Goal: Task Accomplishment & Management: Manage account settings

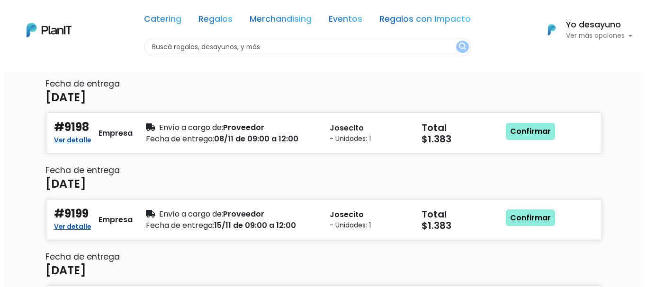
scroll to position [95, 0]
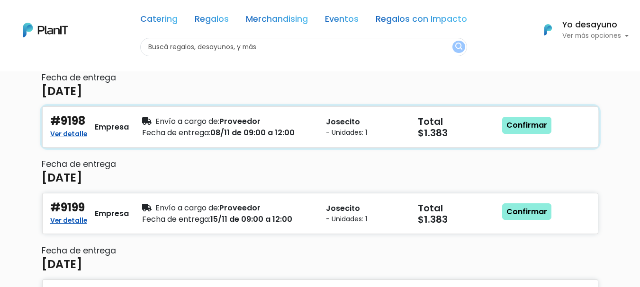
click at [243, 122] on div "Envío a cargo de: Proveedor" at bounding box center [228, 121] width 172 height 11
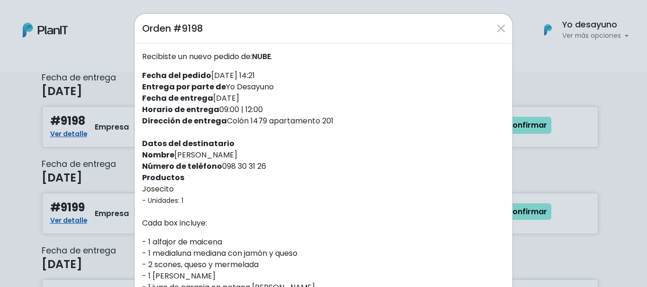
drag, startPoint x: 246, startPoint y: 120, endPoint x: 330, endPoint y: 127, distance: 84.6
copy div "Colón 1479 apartamento 201"
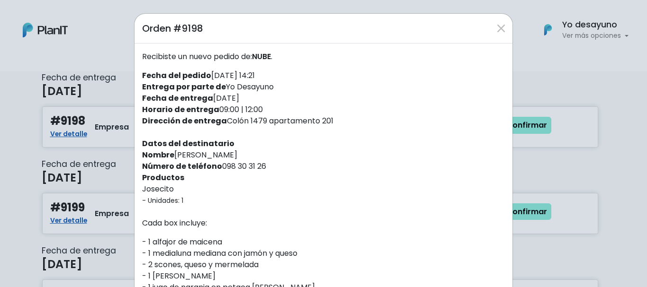
drag, startPoint x: 236, startPoint y: 156, endPoint x: 234, endPoint y: 136, distance: 20.0
drag, startPoint x: 173, startPoint y: 155, endPoint x: 242, endPoint y: 159, distance: 68.3
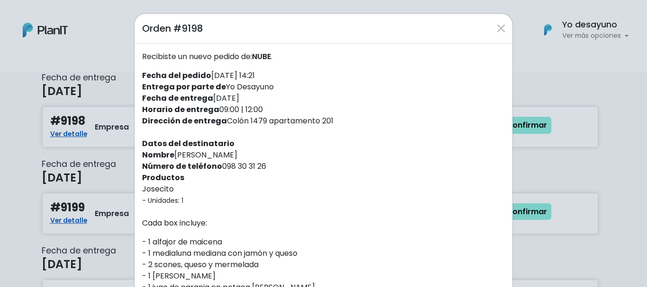
copy div "[PERSON_NAME]"
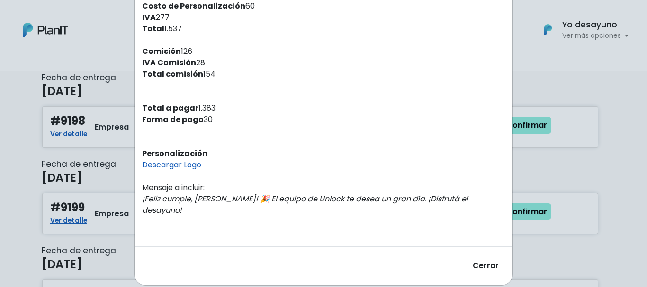
scroll to position [335, 0]
drag, startPoint x: 472, startPoint y: 201, endPoint x: 139, endPoint y: 200, distance: 333.4
copy em "¡Feliz cumple, [PERSON_NAME]! 🎉 El equipo de Unlock te desea un gran día. ¡Disf…"
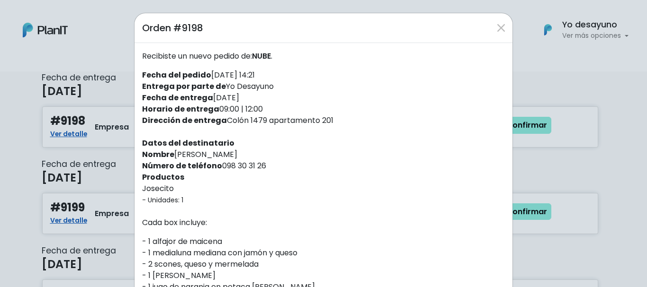
scroll to position [0, 0]
drag, startPoint x: 215, startPoint y: 165, endPoint x: 273, endPoint y: 171, distance: 58.6
copy div "098 30 31 26"
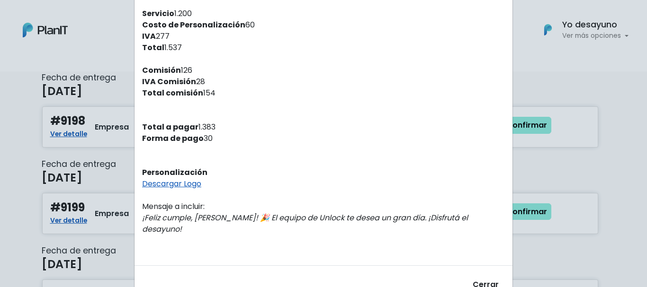
scroll to position [335, 0]
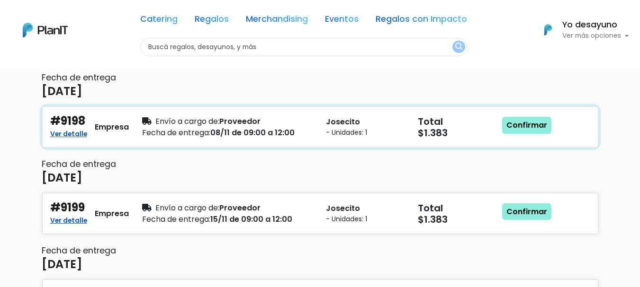
click at [318, 133] on div "Envío a cargo de: Proveedor Fecha de entrega: 08/11 de 09:00 a 12:00" at bounding box center [228, 127] width 184 height 25
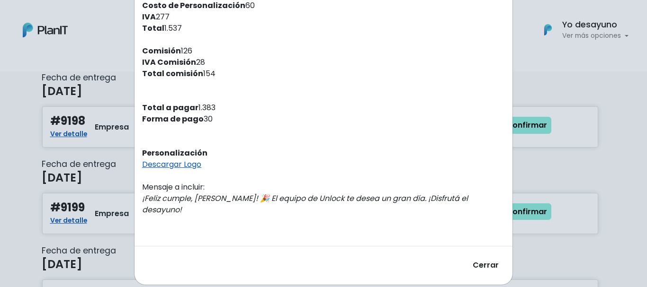
drag, startPoint x: 481, startPoint y: 245, endPoint x: 14, endPoint y: 5, distance: 525.3
click at [481, 254] on button "Cerrar" at bounding box center [485, 265] width 38 height 23
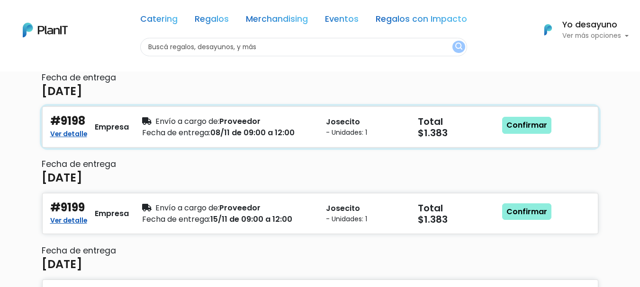
click at [519, 116] on div "Confirmar" at bounding box center [527, 127] width 46 height 25
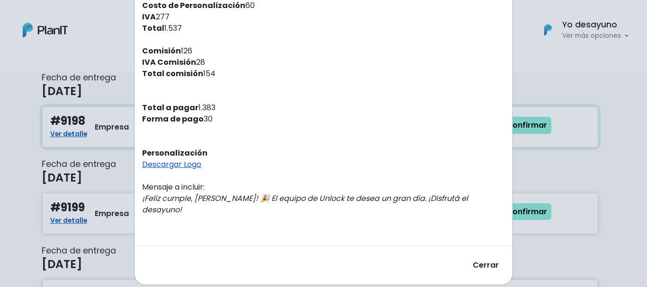
scroll to position [0, 0]
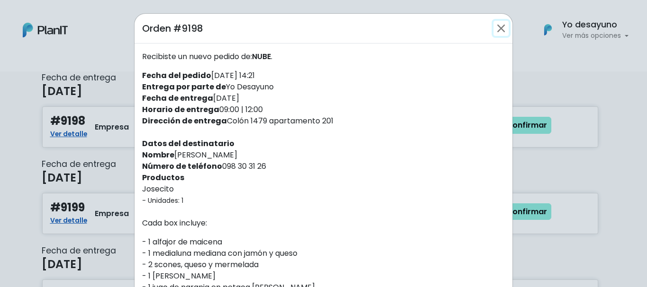
click at [498, 28] on button "Close" at bounding box center [500, 28] width 15 height 15
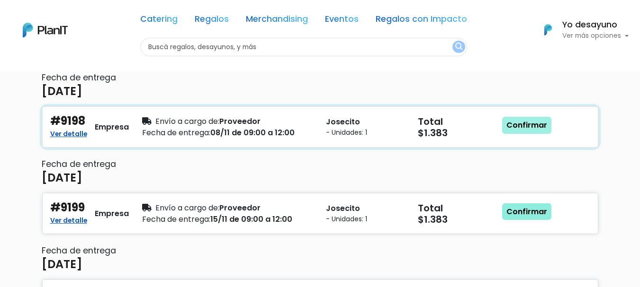
click at [516, 125] on link "Confirmar" at bounding box center [526, 125] width 49 height 17
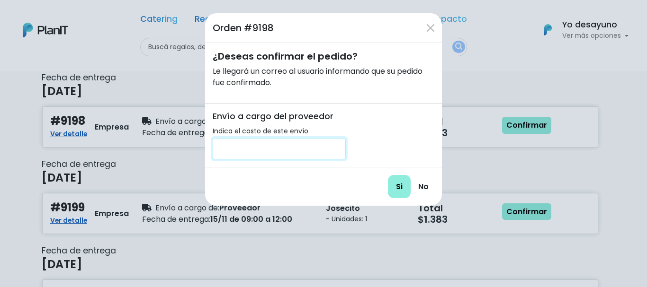
click at [268, 142] on input "number" at bounding box center [279, 148] width 133 height 21
type input "0"
click at [404, 196] on input "Si" at bounding box center [399, 186] width 23 height 23
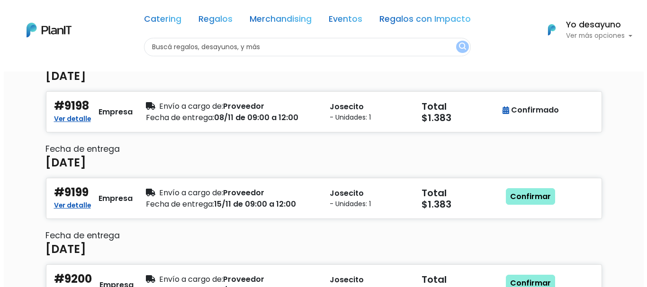
scroll to position [142, 0]
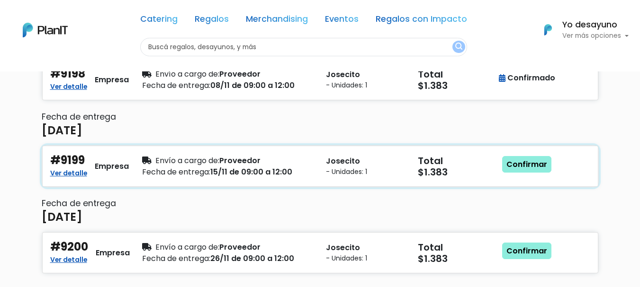
click at [267, 162] on div "Envío a cargo de: Proveedor" at bounding box center [228, 160] width 172 height 11
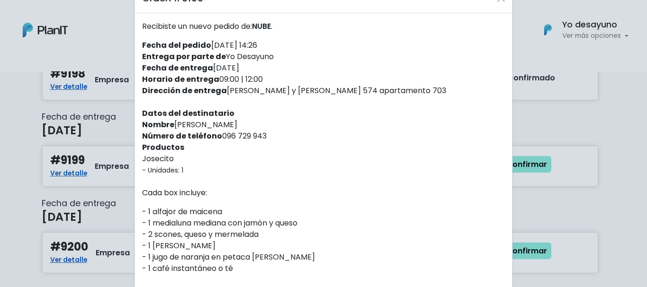
scroll to position [47, 0]
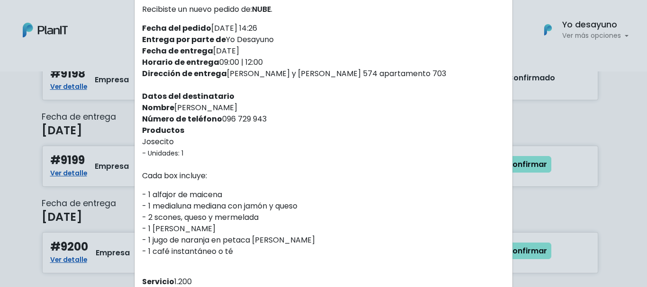
drag, startPoint x: 223, startPoint y: 69, endPoint x: 405, endPoint y: 71, distance: 182.3
click at [405, 71] on div "Recibiste un nuevo pedido de: NUBE . Fecha del pedido 03/10/2025 14:26 Entrega …" at bounding box center [323, 265] width 378 height 538
copy div "[PERSON_NAME] y [PERSON_NAME] 574 apartamento 703"
click at [386, 125] on div "Recibiste un nuevo pedido de: NUBE . Fecha del pedido 03/10/2025 14:26 Entrega …" at bounding box center [323, 265] width 378 height 538
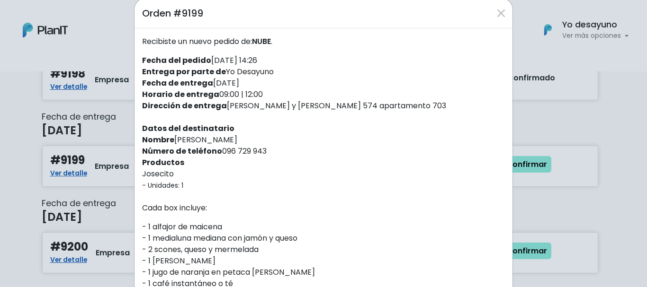
scroll to position [0, 0]
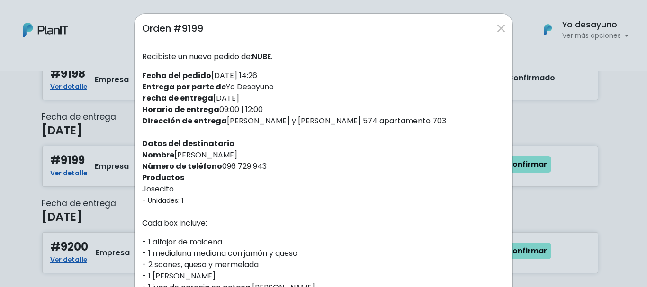
drag, startPoint x: 174, startPoint y: 153, endPoint x: 232, endPoint y: 154, distance: 57.8
copy div "[PERSON_NAME]"
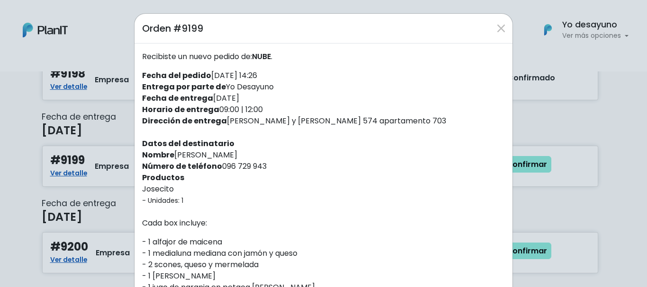
click at [232, 224] on p "Cada box incluye:" at bounding box center [323, 223] width 363 height 11
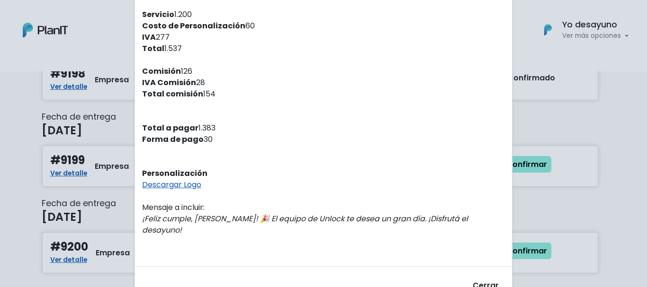
scroll to position [335, 0]
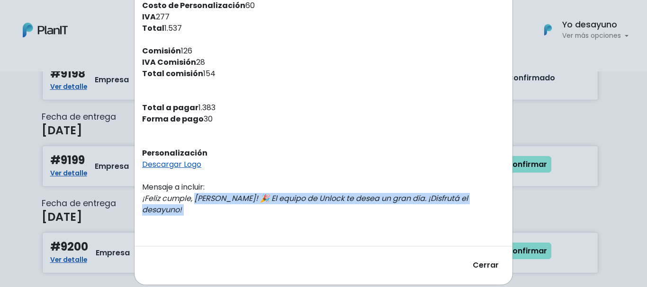
drag, startPoint x: 153, startPoint y: 200, endPoint x: 485, endPoint y: 212, distance: 332.2
copy div "¡Feliz cumple, [PERSON_NAME]! 🎉 El equipo de Unlock te desea un gran día. ¡Disf…"
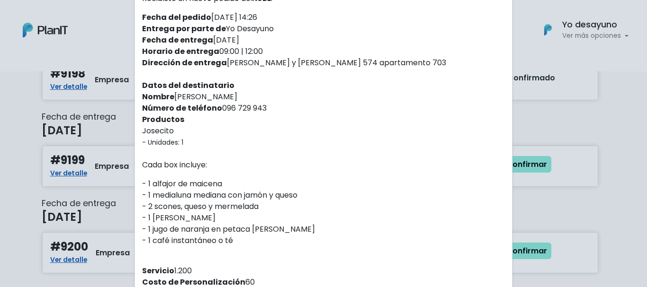
scroll to position [51, 0]
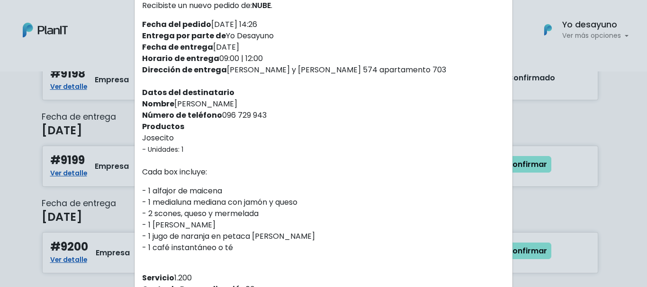
drag, startPoint x: 218, startPoint y: 117, endPoint x: 270, endPoint y: 112, distance: 52.8
click at [270, 112] on div "Recibiste un nuevo pedido de: NUBE . Fecha del pedido 03/10/2025 14:26 Entrega …" at bounding box center [323, 261] width 378 height 538
copy div "096 729 943"
click at [269, 121] on div "Recibiste un nuevo pedido de: NUBE . Fecha del pedido 03/10/2025 14:26 Entrega …" at bounding box center [323, 261] width 378 height 538
click at [278, 137] on div "Recibiste un nuevo pedido de: NUBE . Fecha del pedido 03/10/2025 14:26 Entrega …" at bounding box center [323, 261] width 378 height 538
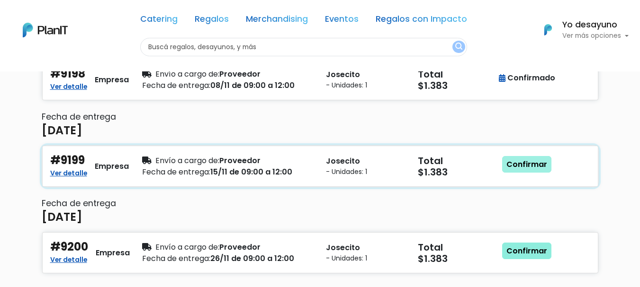
click at [520, 168] on link "Confirmar" at bounding box center [526, 164] width 49 height 17
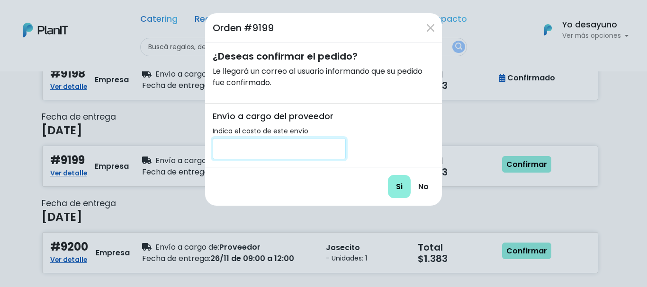
click at [313, 143] on input "number" at bounding box center [279, 148] width 133 height 21
type input "0"
click at [405, 191] on input "Si" at bounding box center [399, 186] width 23 height 23
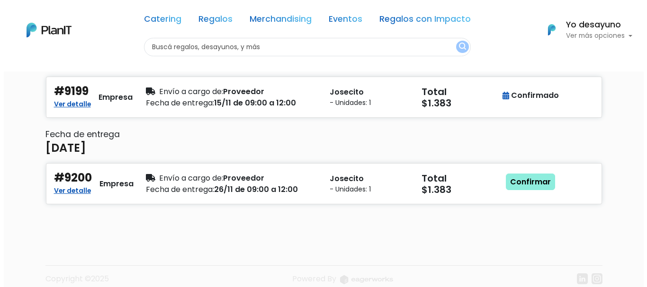
scroll to position [224, 0]
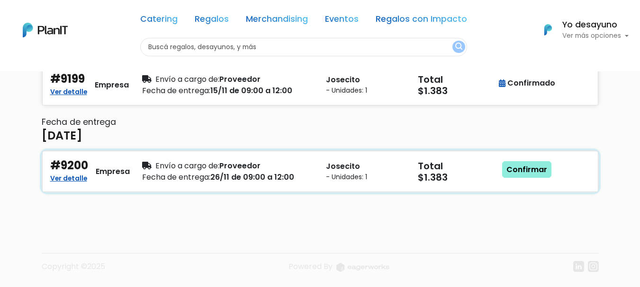
click at [336, 162] on p "Josecito" at bounding box center [366, 166] width 81 height 11
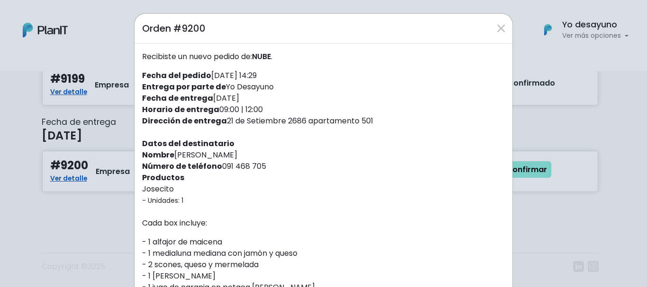
click at [168, 174] on strong "Productos" at bounding box center [163, 177] width 42 height 11
drag, startPoint x: 173, startPoint y: 154, endPoint x: 234, endPoint y: 169, distance: 62.3
copy div "Pablo Pereyra Número de teléfono 091 4"
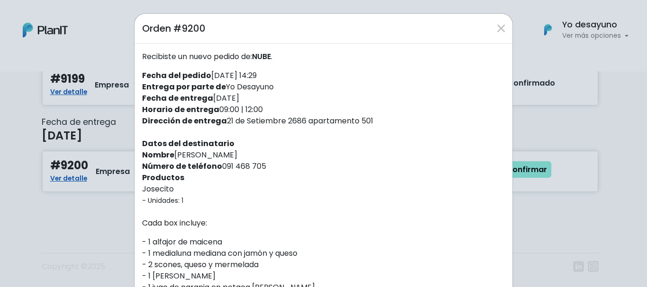
drag, startPoint x: 171, startPoint y: 152, endPoint x: 236, endPoint y: 158, distance: 65.2
copy div "[PERSON_NAME]"
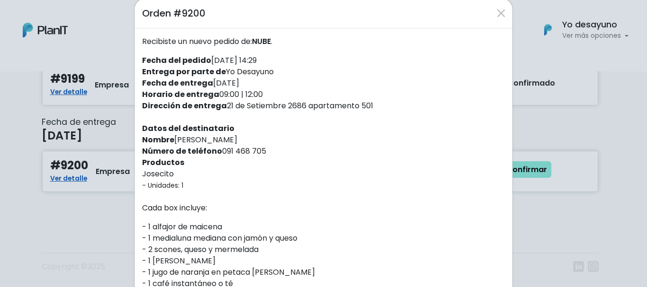
scroll to position [0, 0]
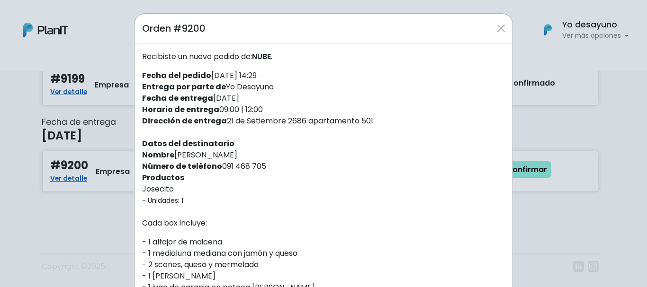
drag, startPoint x: 222, startPoint y: 122, endPoint x: 382, endPoint y: 125, distance: 159.6
copy div "21 de Setiembre 2686 apartamento 501"
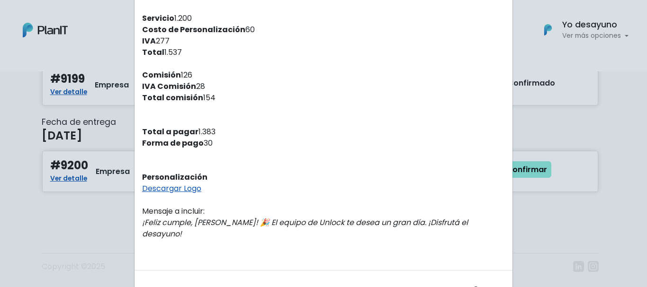
scroll to position [332, 0]
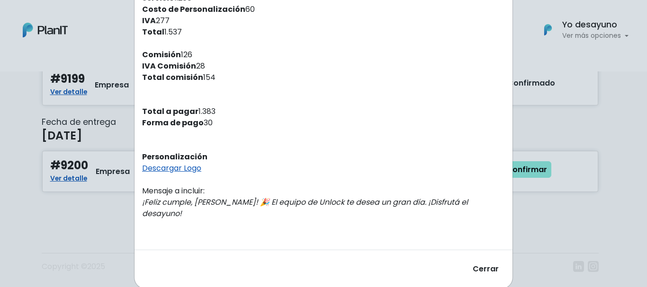
drag, startPoint x: 137, startPoint y: 201, endPoint x: 482, endPoint y: 204, distance: 344.8
copy em "¡Feliz cumple, [PERSON_NAME]! 🎉 El equipo de Unlock te desea un gran día. ¡Disf…"
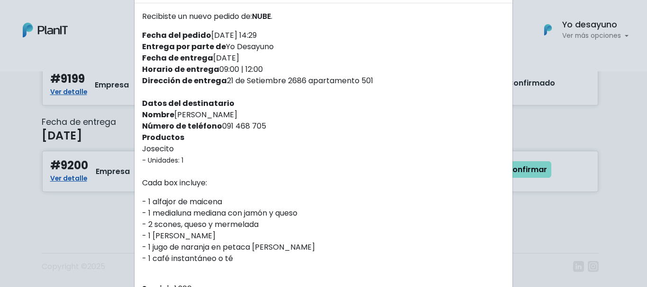
scroll to position [0, 0]
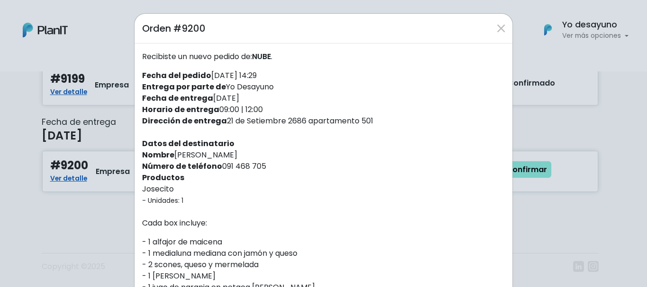
drag, startPoint x: 218, startPoint y: 165, endPoint x: 268, endPoint y: 170, distance: 50.0
copy div "091 468 705"
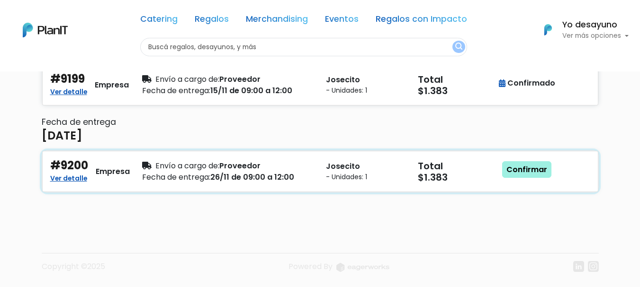
click at [522, 173] on link "Confirmar" at bounding box center [526, 169] width 49 height 17
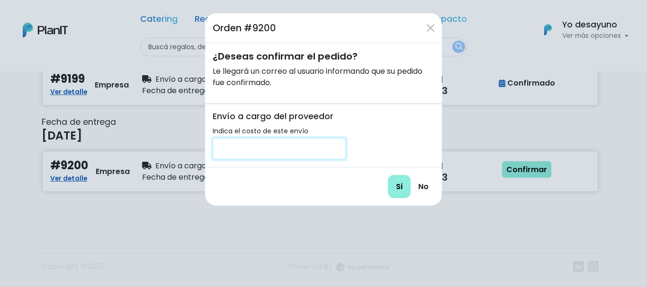
click at [312, 139] on input "number" at bounding box center [279, 148] width 133 height 21
type input "0"
click at [397, 196] on input "Si" at bounding box center [399, 186] width 23 height 23
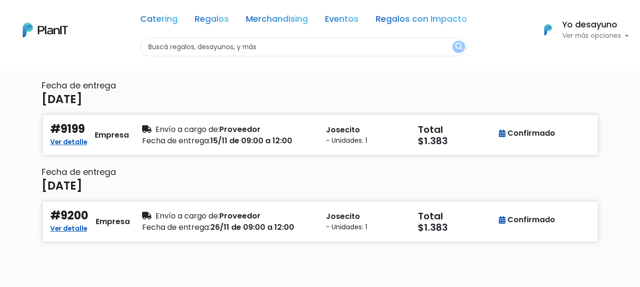
scroll to position [224, 0]
